Goal: Information Seeking & Learning: Find specific fact

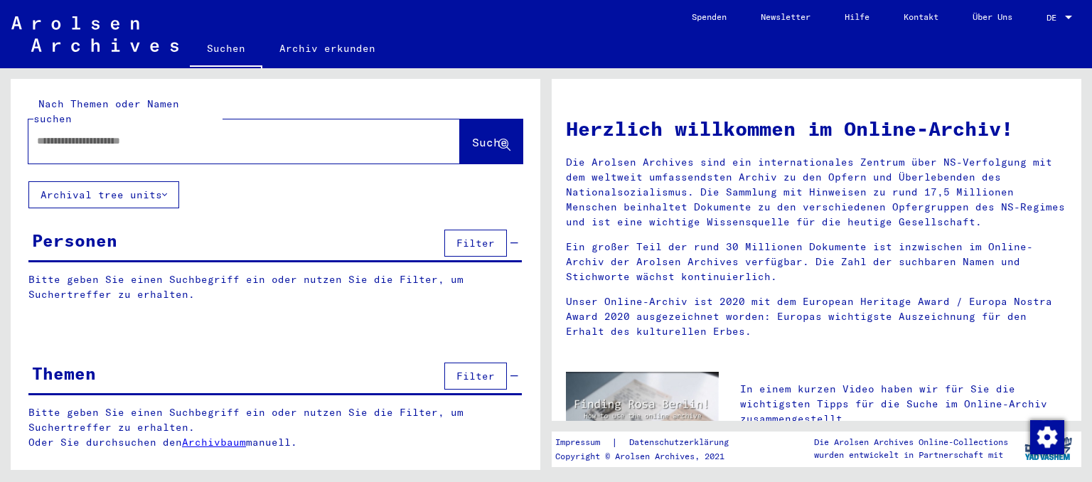
click at [260, 134] on input "text" at bounding box center [227, 141] width 381 height 15
type input "********"
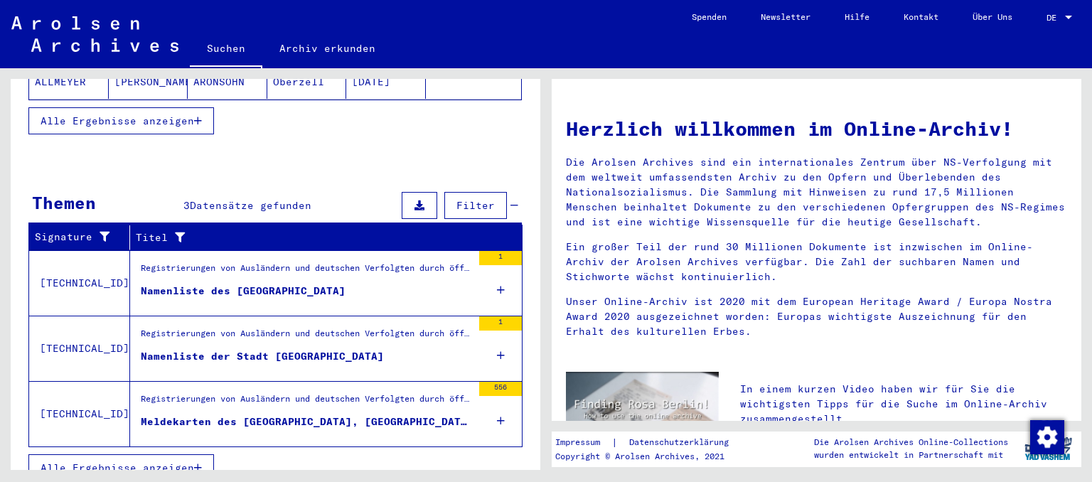
scroll to position [220, 0]
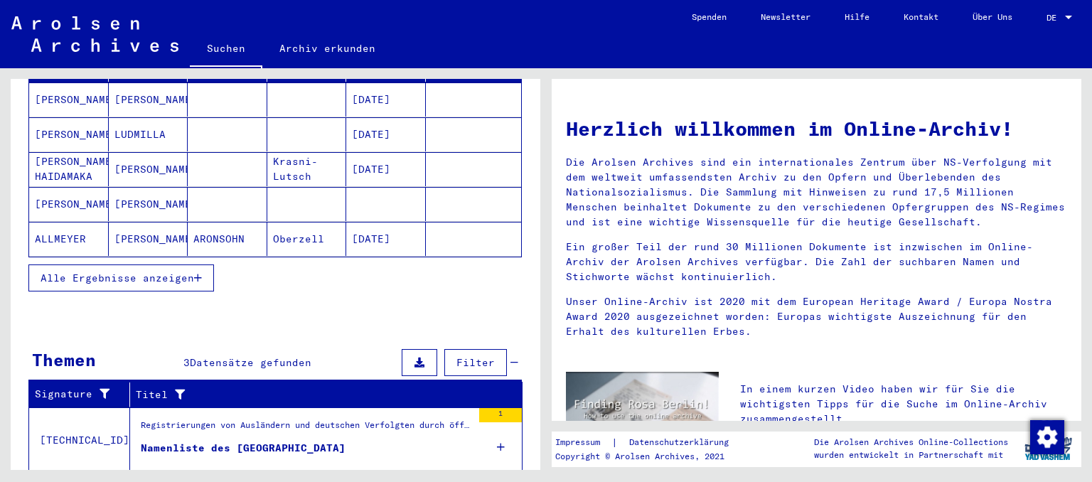
click at [203, 265] on button "Alle Ergebnisse anzeigen" at bounding box center [121, 278] width 186 height 27
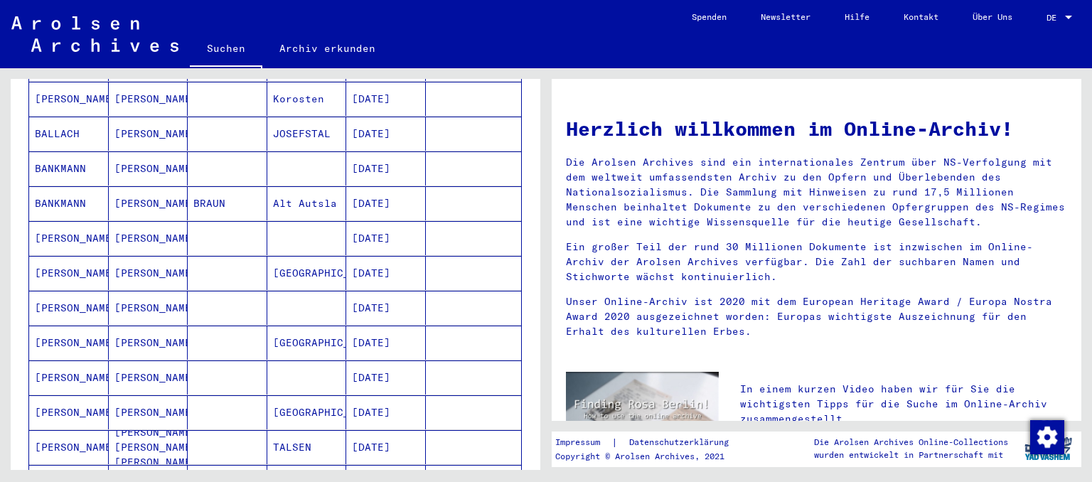
scroll to position [770, 0]
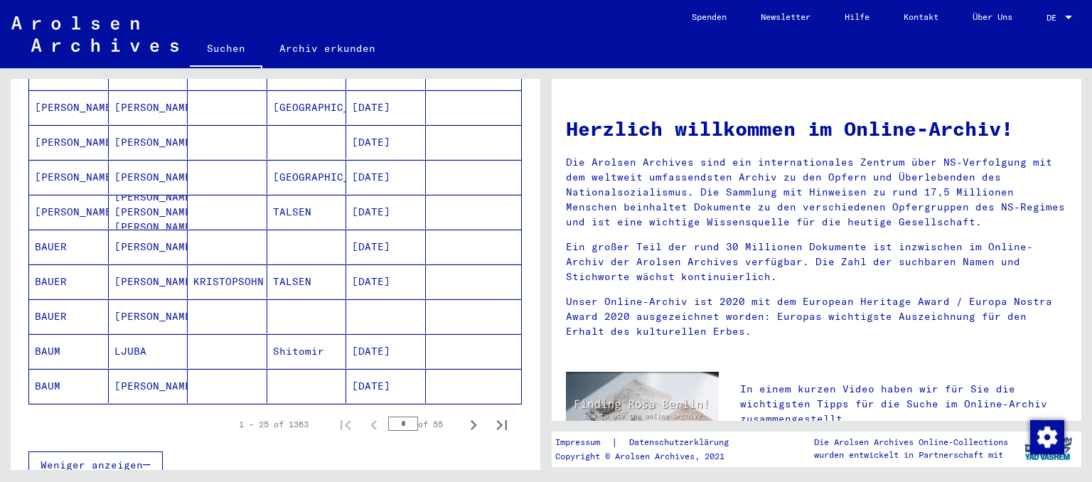
click at [272, 338] on mat-cell "Shitomir" at bounding box center [307, 351] width 80 height 34
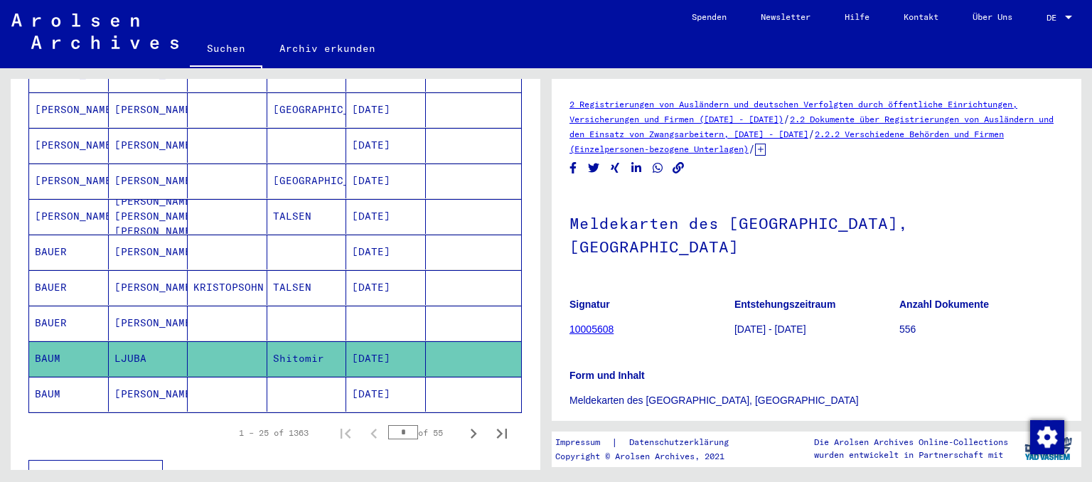
click at [292, 306] on mat-cell at bounding box center [307, 323] width 80 height 35
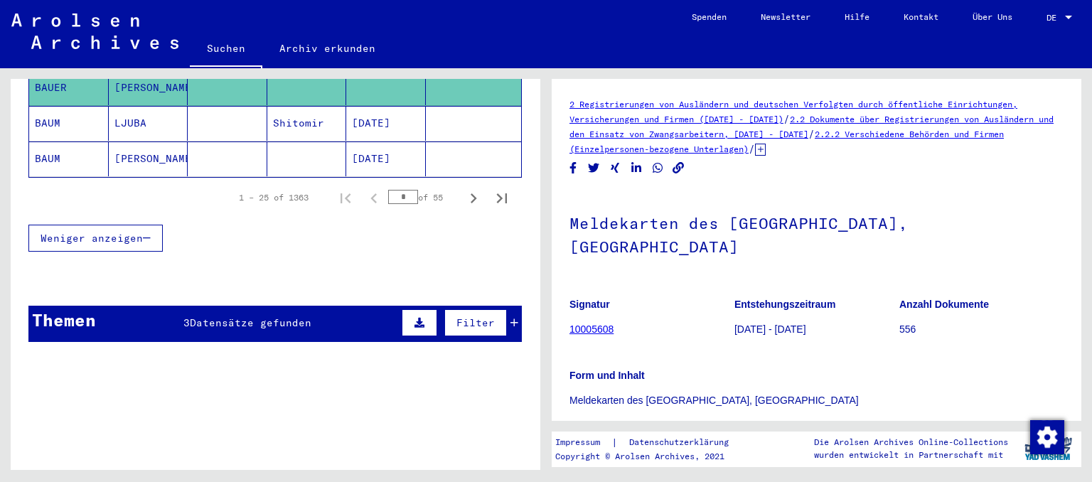
scroll to position [937, 0]
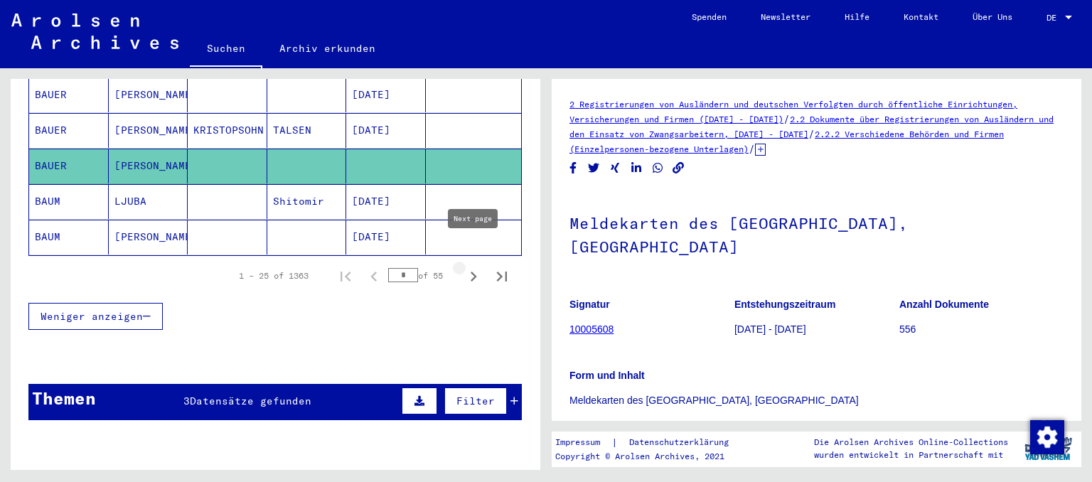
click at [474, 272] on icon "Next page" at bounding box center [474, 277] width 6 height 10
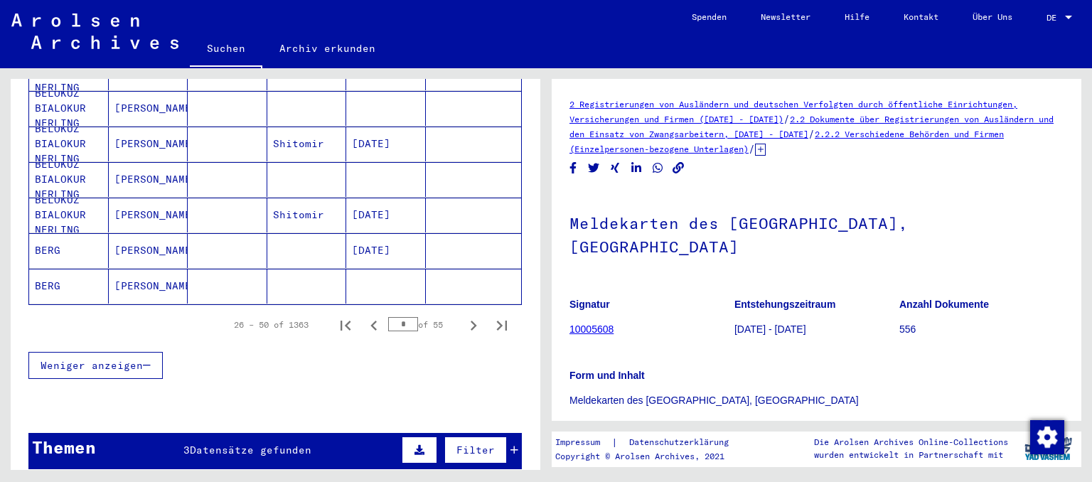
scroll to position [879, 0]
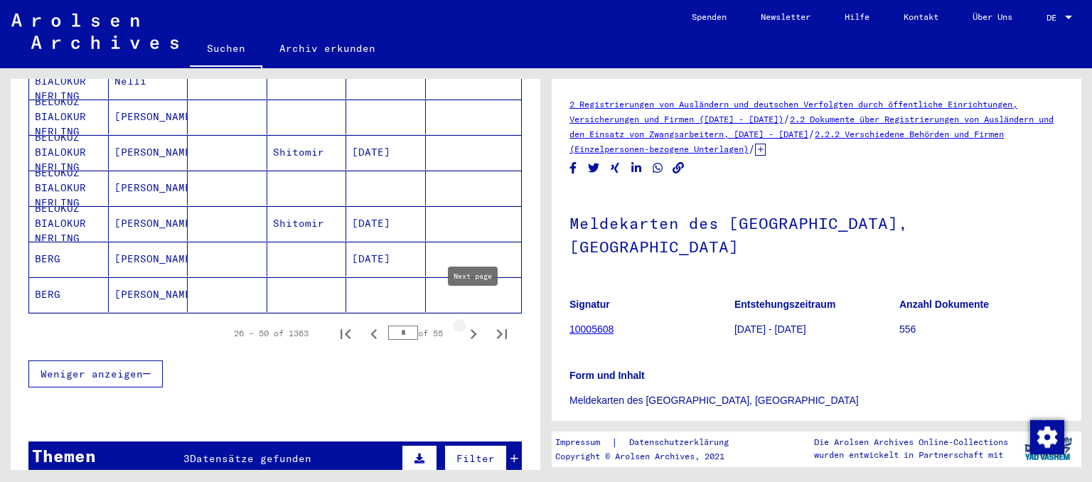
click at [474, 329] on icon "Next page" at bounding box center [474, 334] width 6 height 10
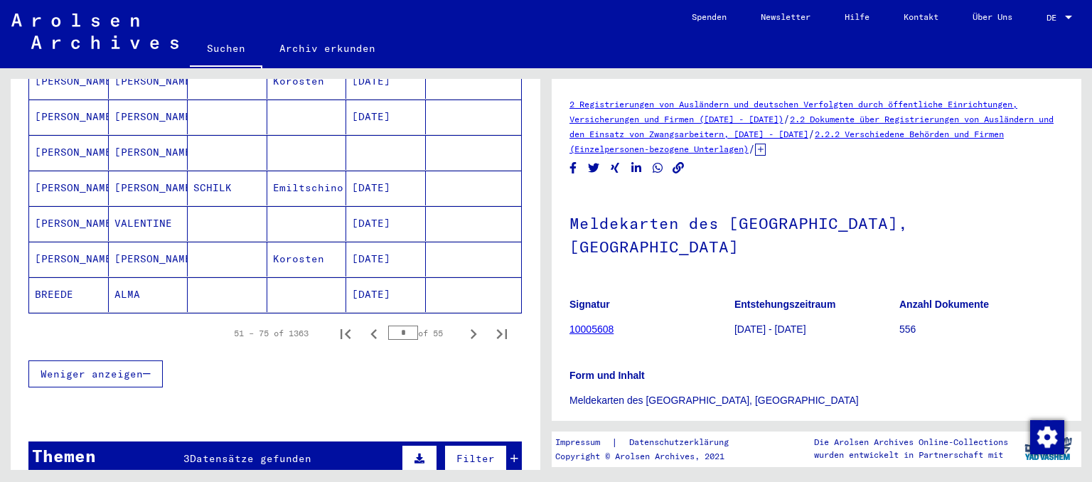
click at [474, 329] on icon "Next page" at bounding box center [474, 334] width 6 height 10
type input "*"
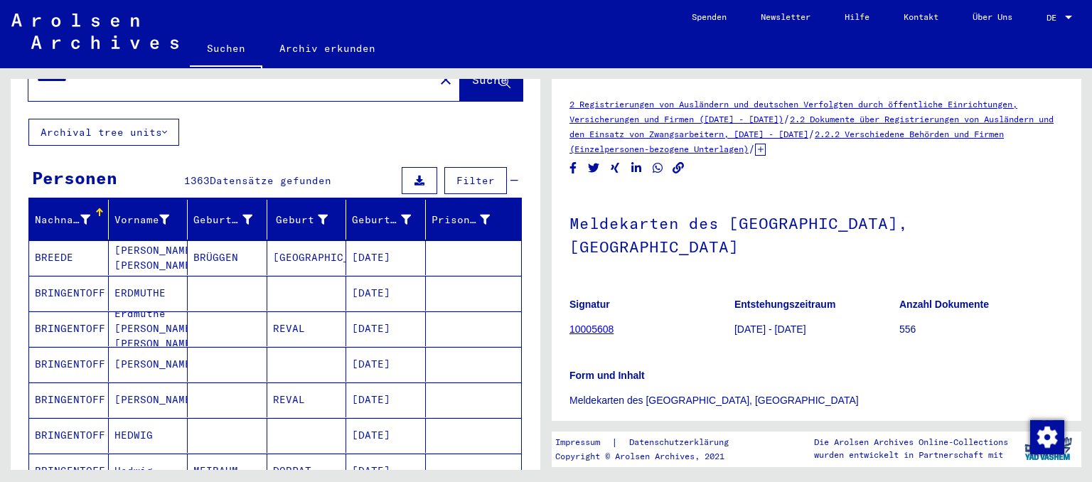
scroll to position [15, 0]
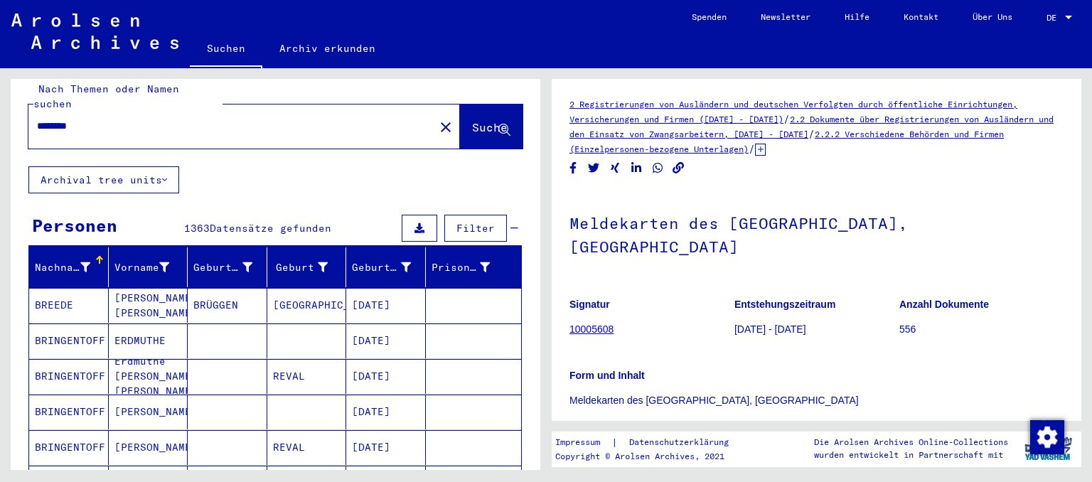
click at [486, 222] on span "Filter" at bounding box center [476, 228] width 38 height 13
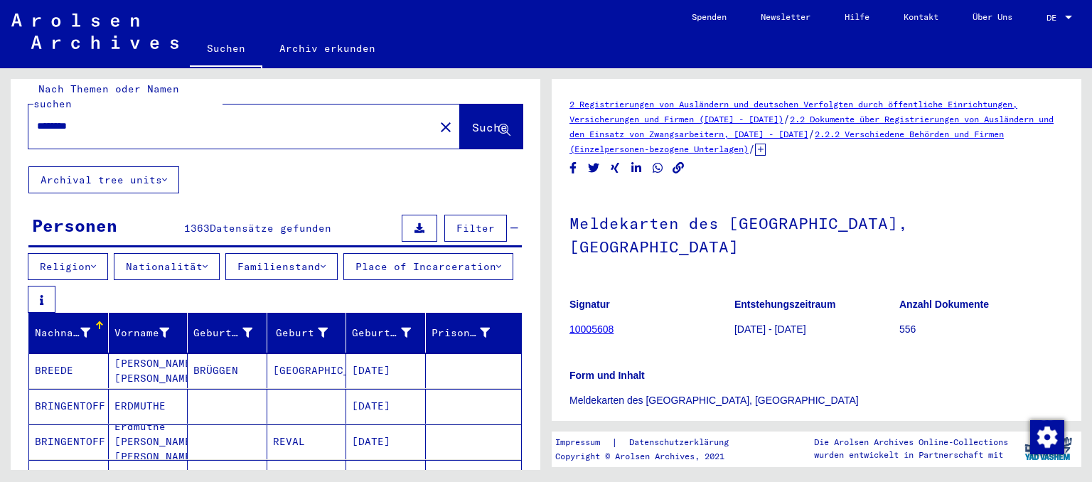
click at [344, 280] on button "Place of Incarceration" at bounding box center [429, 266] width 170 height 27
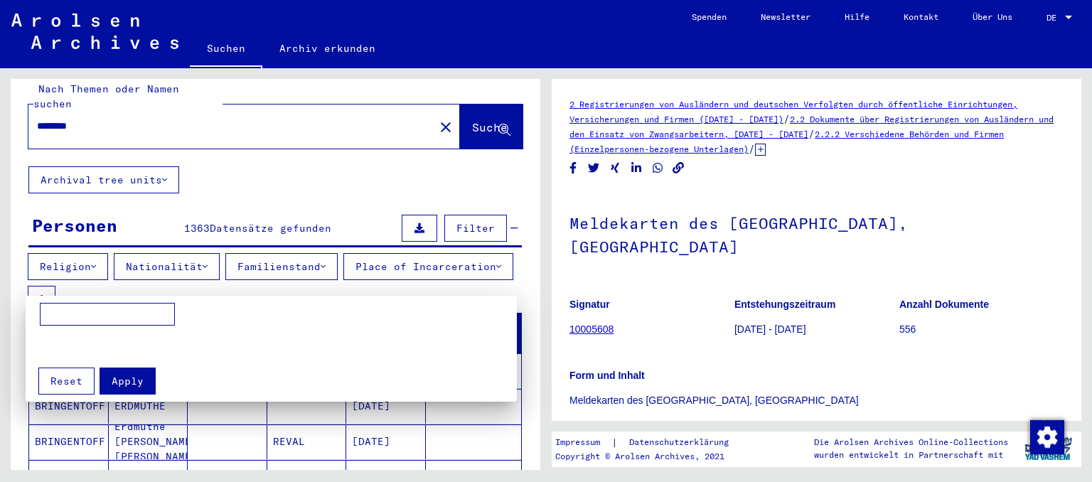
click at [305, 265] on div at bounding box center [546, 241] width 1092 height 482
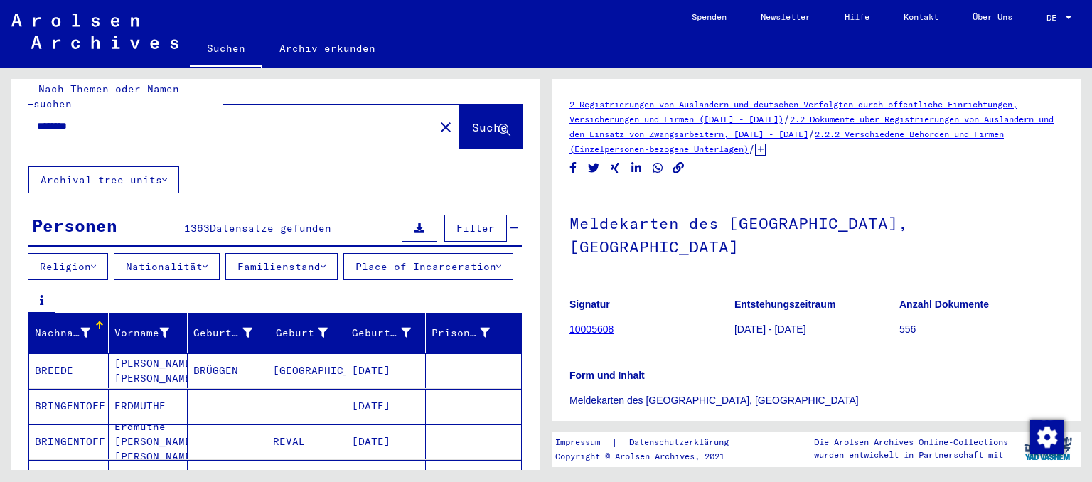
scroll to position [0, 0]
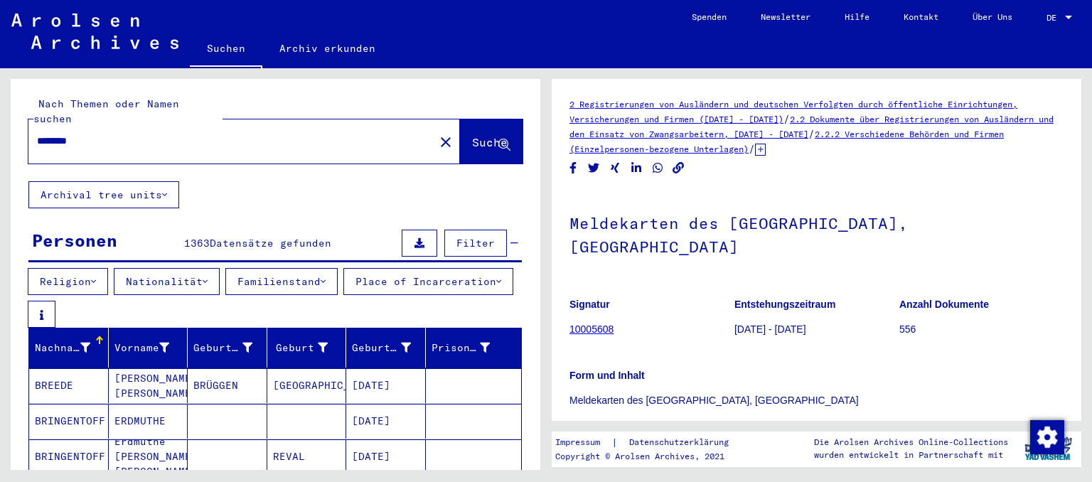
click at [320, 343] on icon at bounding box center [323, 348] width 10 height 10
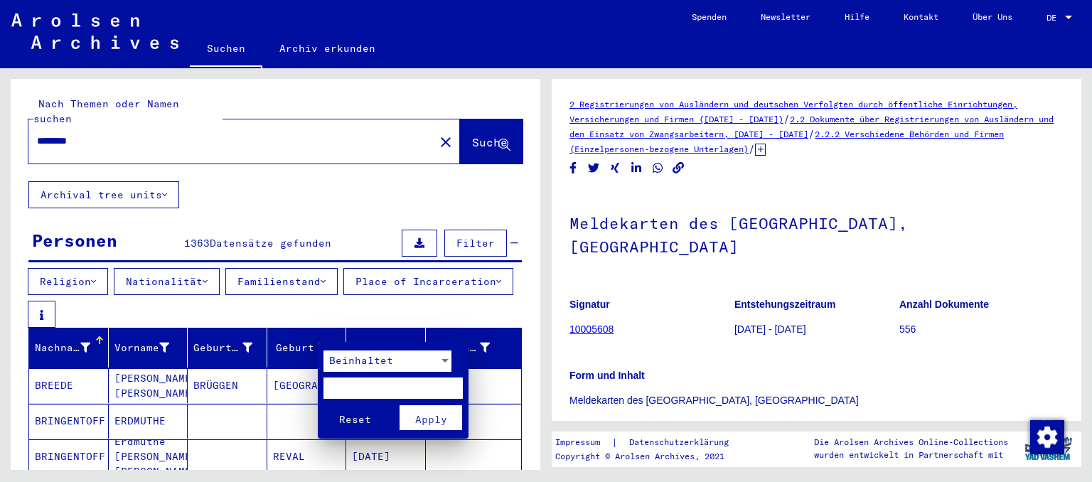
click at [360, 422] on span "Reset" at bounding box center [355, 419] width 32 height 13
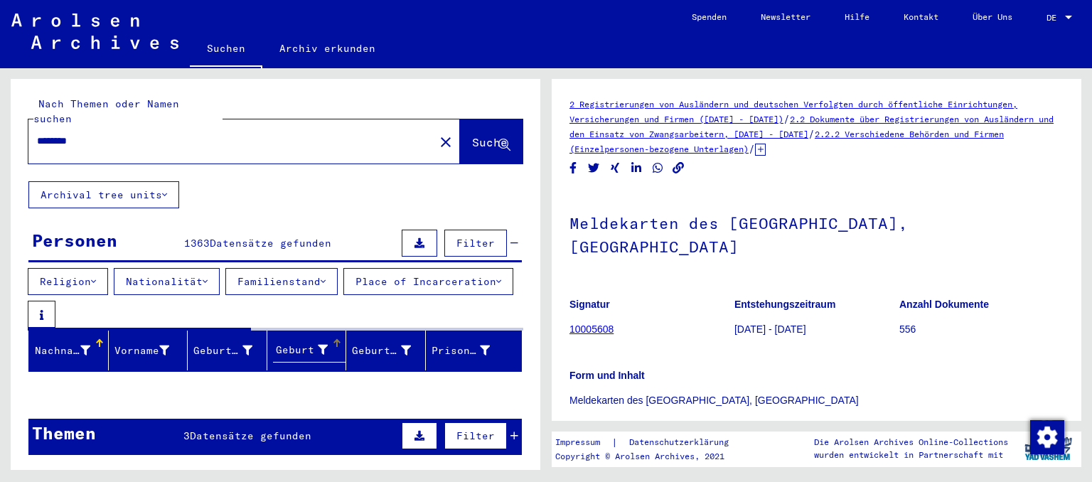
click at [337, 340] on div at bounding box center [336, 343] width 1 height 7
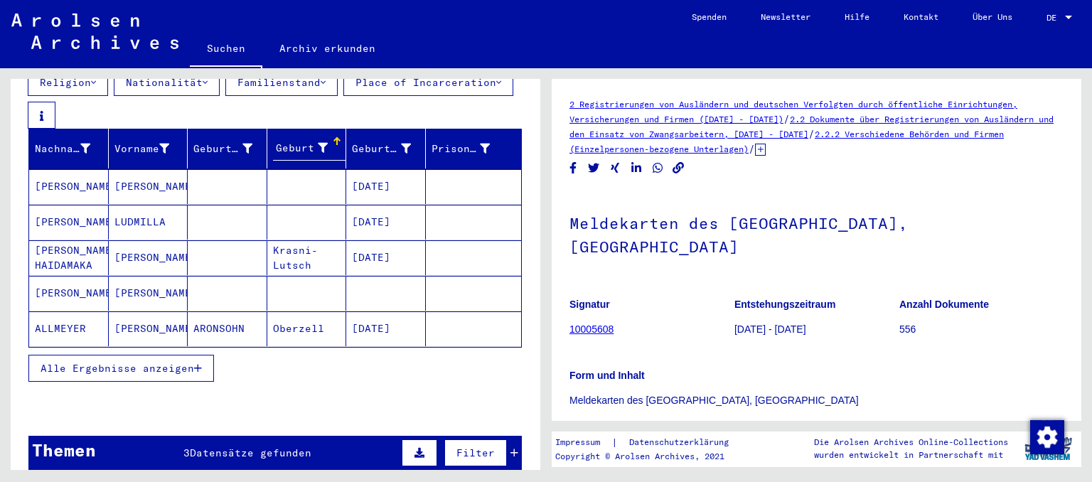
scroll to position [235, 0]
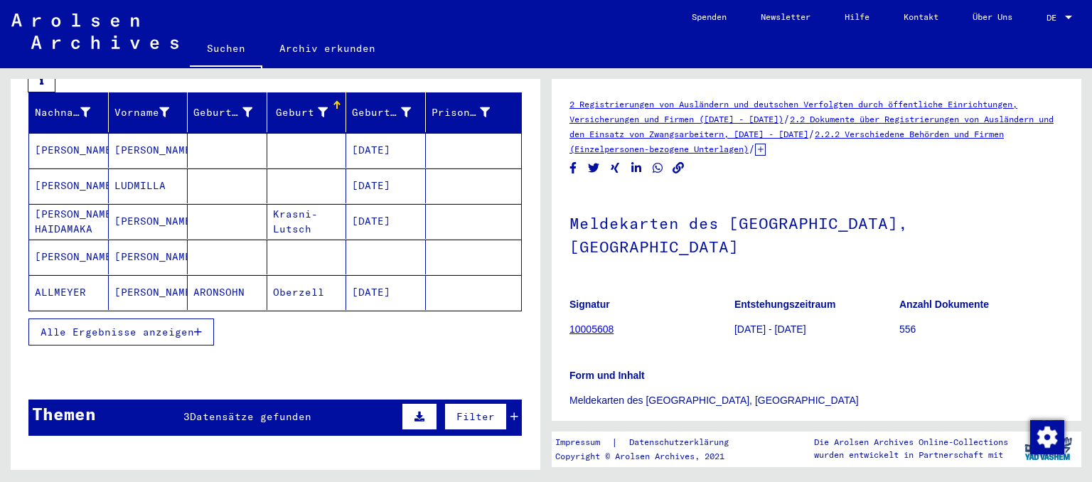
click at [172, 327] on button "Alle Ergebnisse anzeigen" at bounding box center [121, 332] width 186 height 27
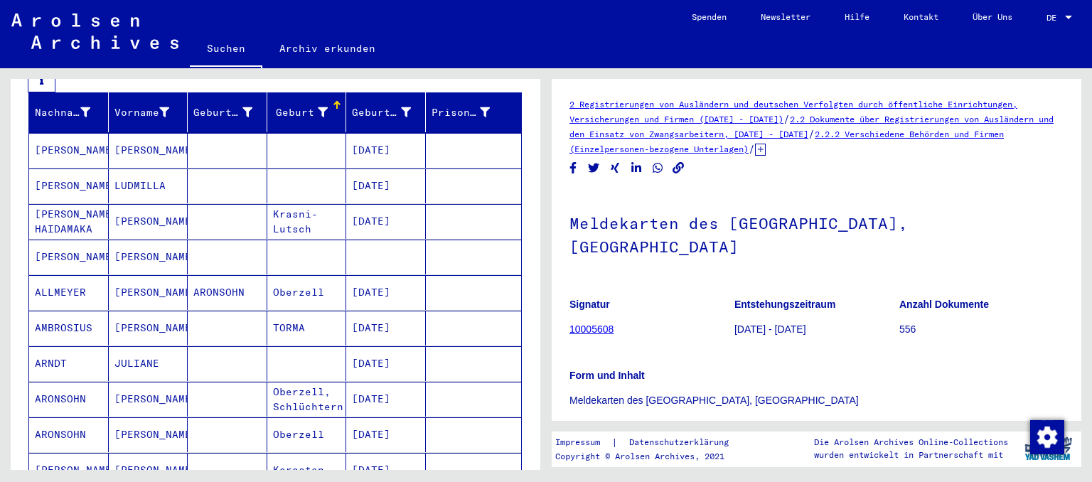
click at [135, 276] on mat-cell "[PERSON_NAME]" at bounding box center [149, 292] width 80 height 35
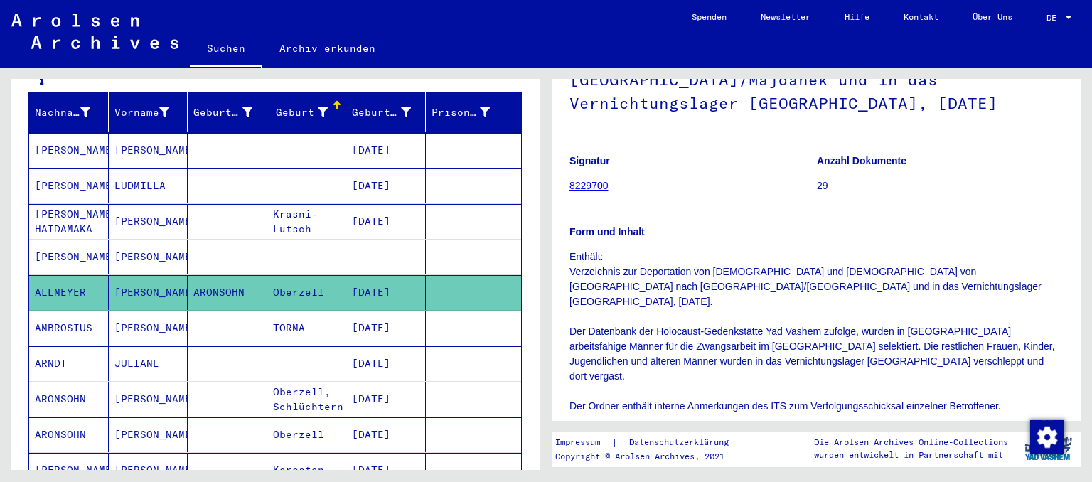
scroll to position [156, 0]
